Goal: Task Accomplishment & Management: Manage account settings

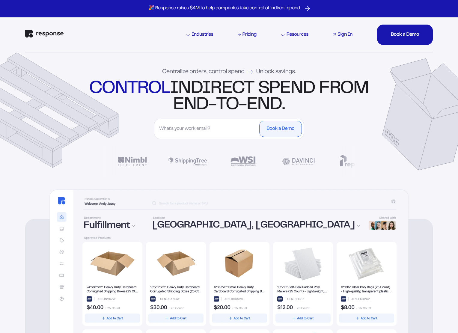
click at [345, 37] on div "Sign In" at bounding box center [344, 34] width 15 height 5
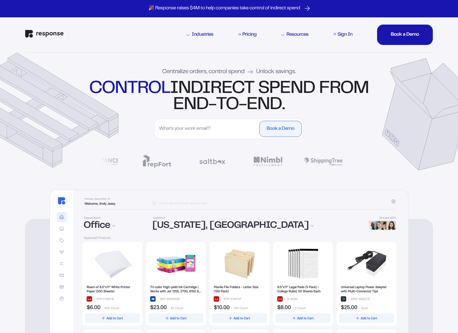
click at [342, 34] on div "Sign In" at bounding box center [344, 34] width 15 height 5
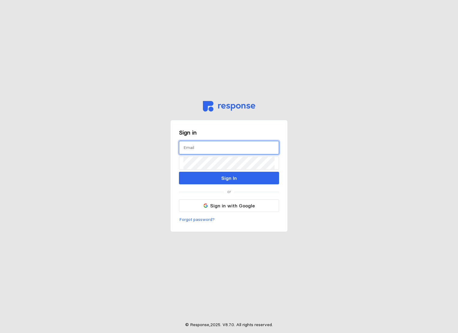
click at [219, 147] on input "text" at bounding box center [228, 147] width 91 height 13
type input "[PERSON_NAME][EMAIL_ADDRESS][DOMAIN_NAME]"
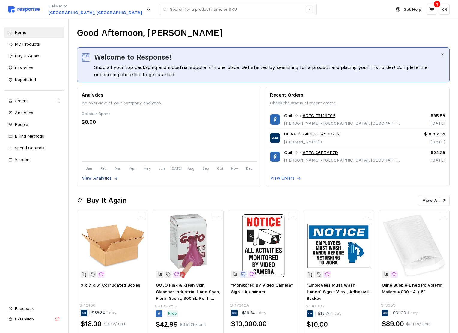
click at [100, 176] on p "View Analytics" at bounding box center [97, 178] width 30 height 7
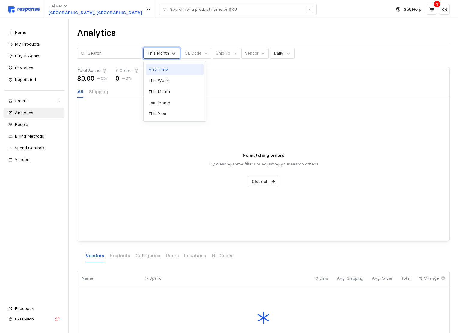
click at [157, 53] on div "This Month" at bounding box center [158, 53] width 22 height 6
click at [167, 90] on div "This Month" at bounding box center [174, 91] width 57 height 11
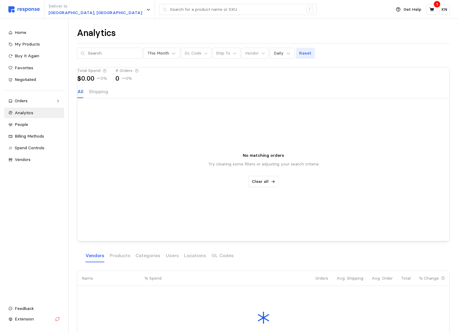
click at [304, 54] on button "Reset" at bounding box center [305, 53] width 19 height 11
click at [19, 34] on span "Home" at bounding box center [21, 32] width 12 height 5
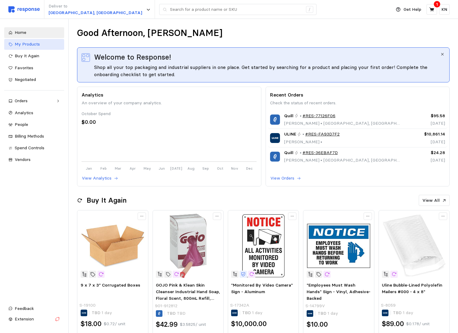
click at [23, 40] on link "My Products" at bounding box center [34, 44] width 60 height 11
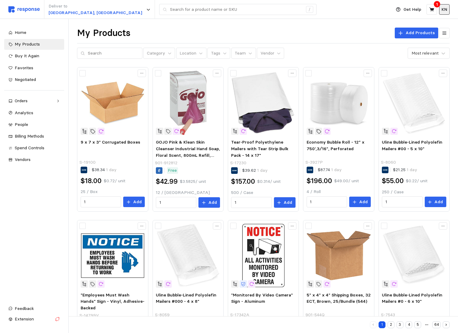
click at [443, 13] on p "KN" at bounding box center [444, 9] width 6 height 7
click at [359, 33] on div "My Products Add Products" at bounding box center [263, 33] width 372 height 12
click at [43, 101] on div "Orders" at bounding box center [34, 101] width 39 height 7
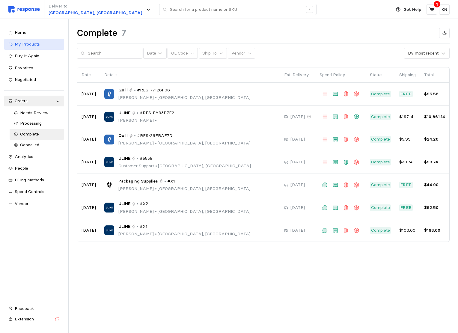
click at [37, 45] on span "My Products" at bounding box center [27, 43] width 25 height 5
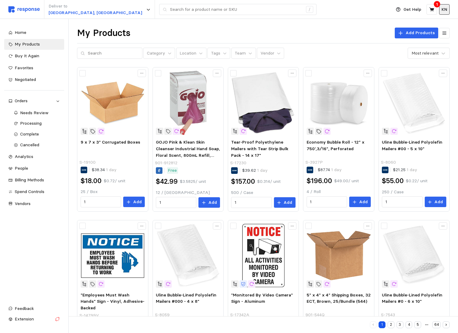
click at [443, 13] on button "KN" at bounding box center [444, 9] width 10 height 10
click at [338, 27] on div "My Products Add Products" at bounding box center [263, 33] width 372 height 12
click at [17, 168] on span "People" at bounding box center [21, 167] width 13 height 5
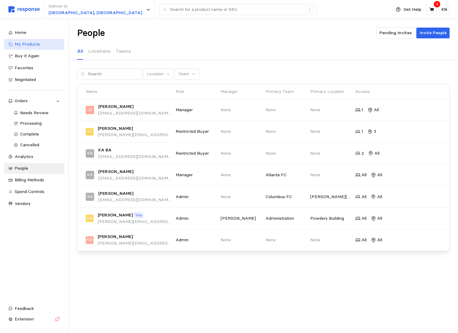
click at [43, 46] on div "My Products" at bounding box center [37, 44] width 45 height 7
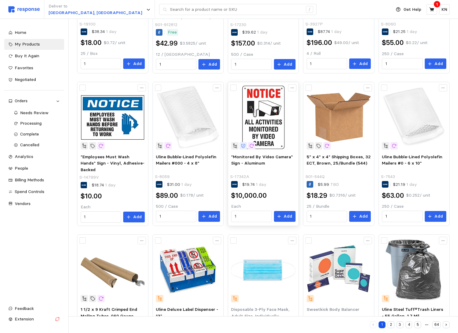
scroll to position [208, 0]
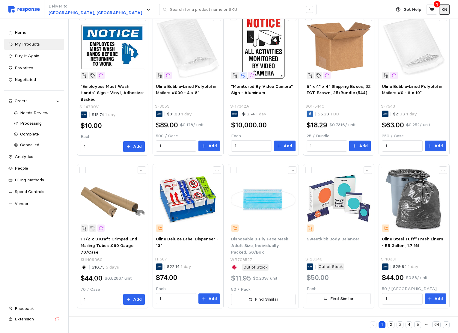
click at [444, 10] on p "KN" at bounding box center [444, 9] width 6 height 7
click at [416, 33] on p "Logout" at bounding box center [426, 34] width 38 height 7
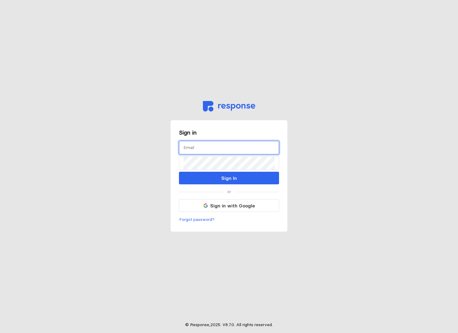
click at [239, 146] on input "text" at bounding box center [228, 147] width 91 height 13
paste input "[EMAIL_ADDRESS][DOMAIN_NAME]"
type input "[EMAIL_ADDRESS][DOMAIN_NAME]"
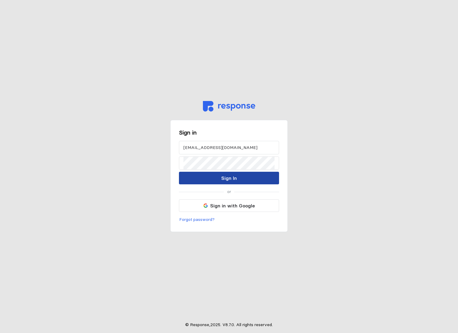
click at [209, 181] on button "Sign In" at bounding box center [229, 178] width 100 height 13
